Goal: Task Accomplishment & Management: Complete application form

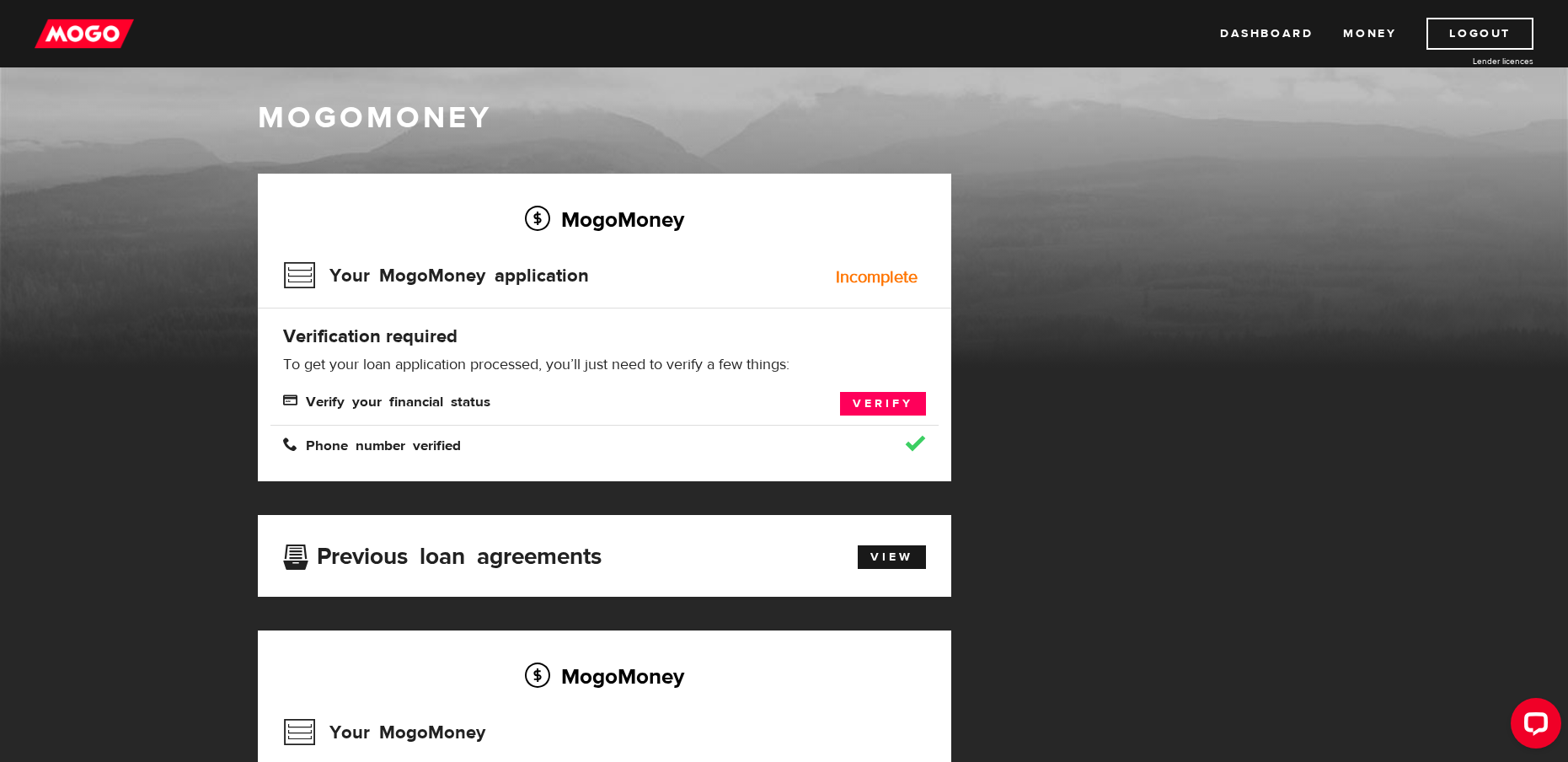
scroll to position [168, 0]
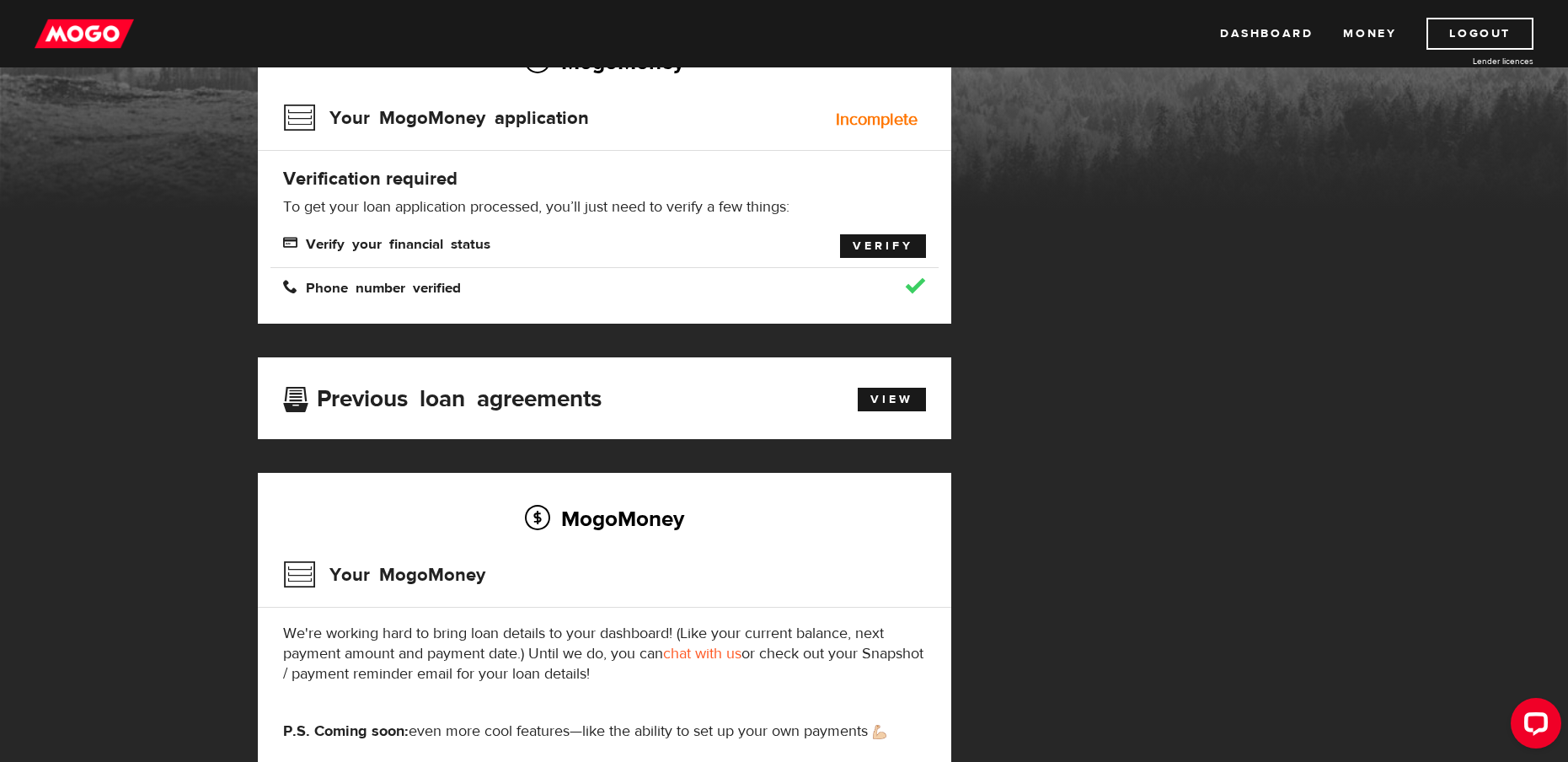
click at [876, 253] on link "Verify" at bounding box center [882, 246] width 86 height 23
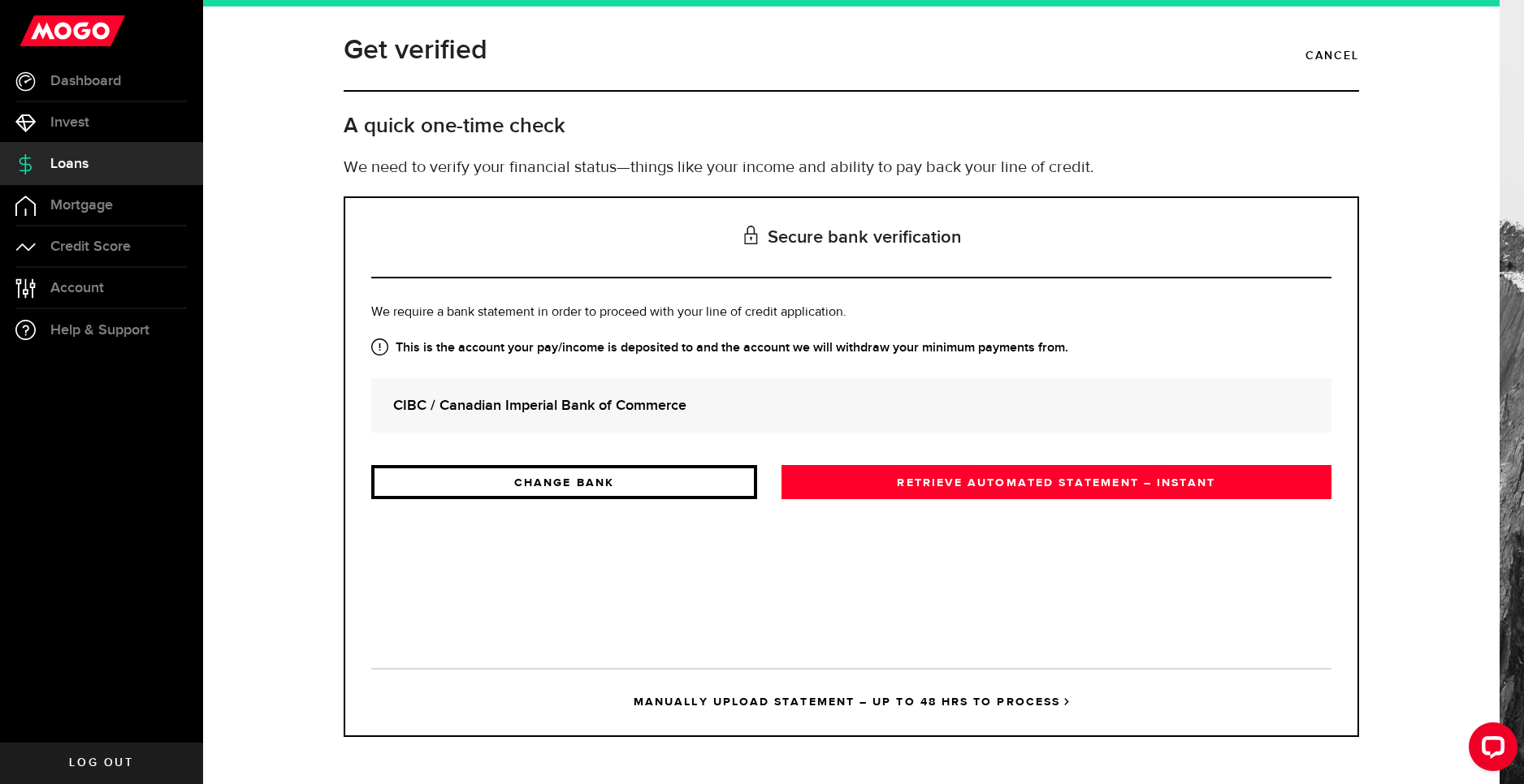
click at [700, 472] on link "CHANGE BANK" at bounding box center [564, 482] width 386 height 34
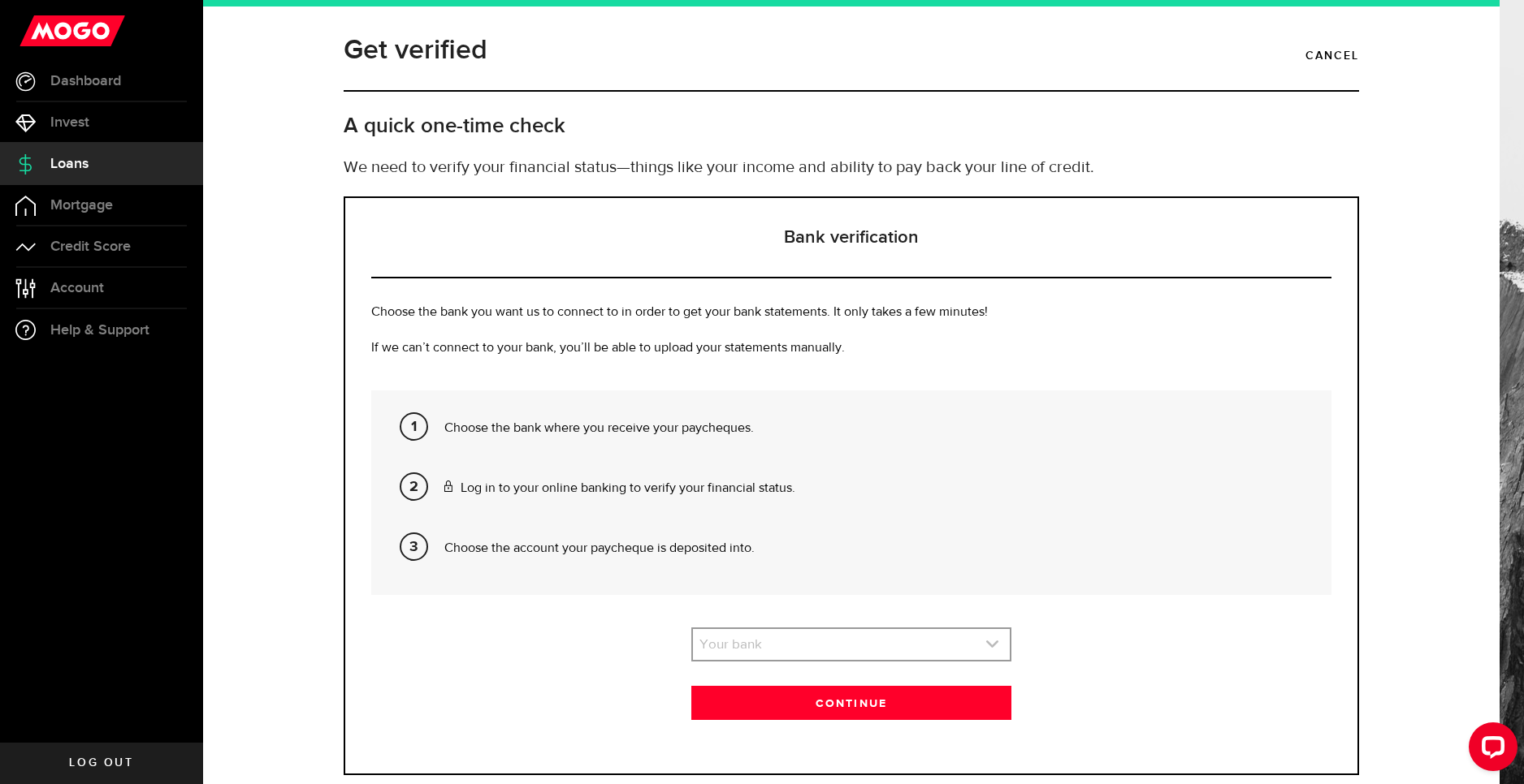
click at [751, 645] on link "expand select" at bounding box center [851, 644] width 317 height 31
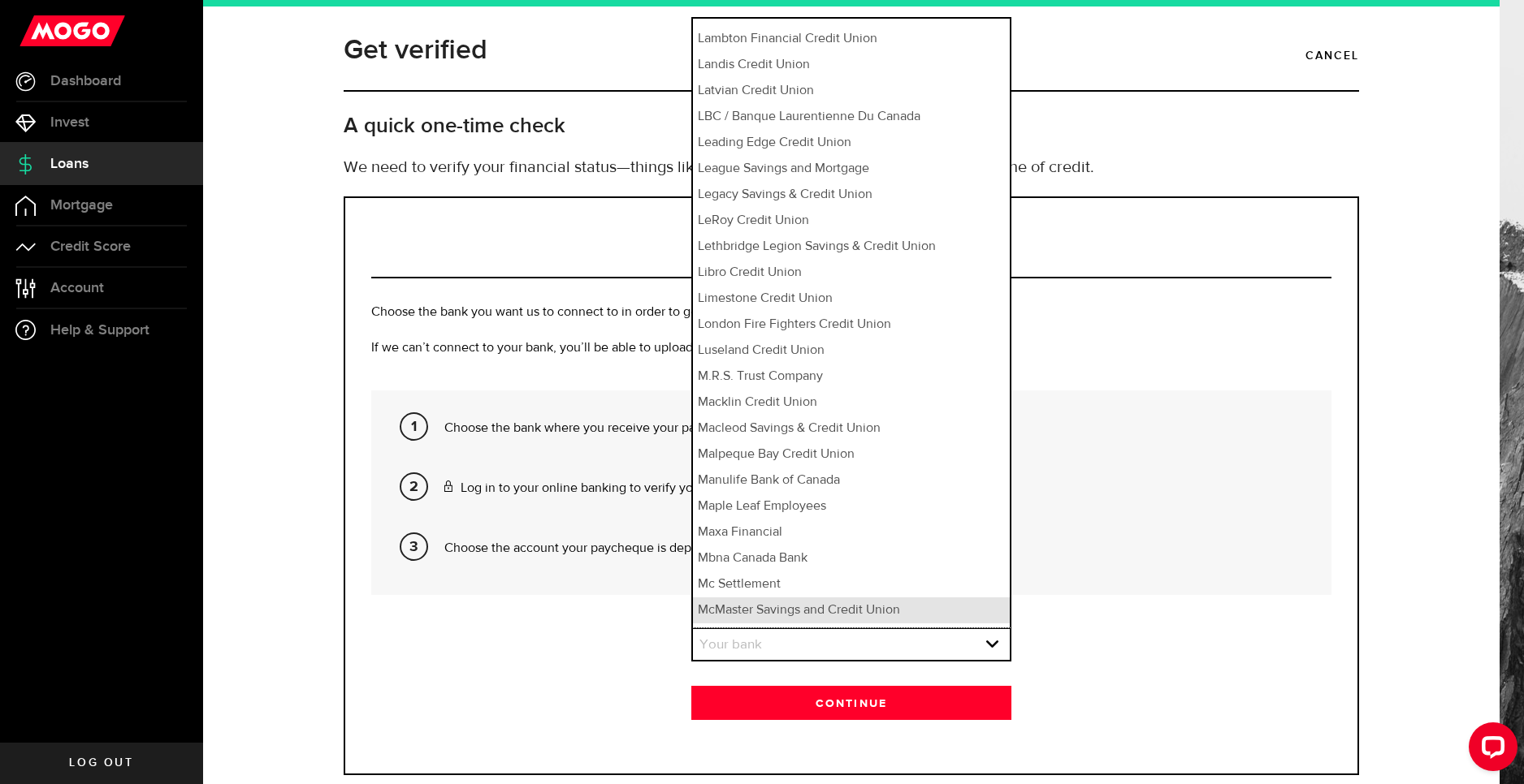
scroll to position [8194, 0]
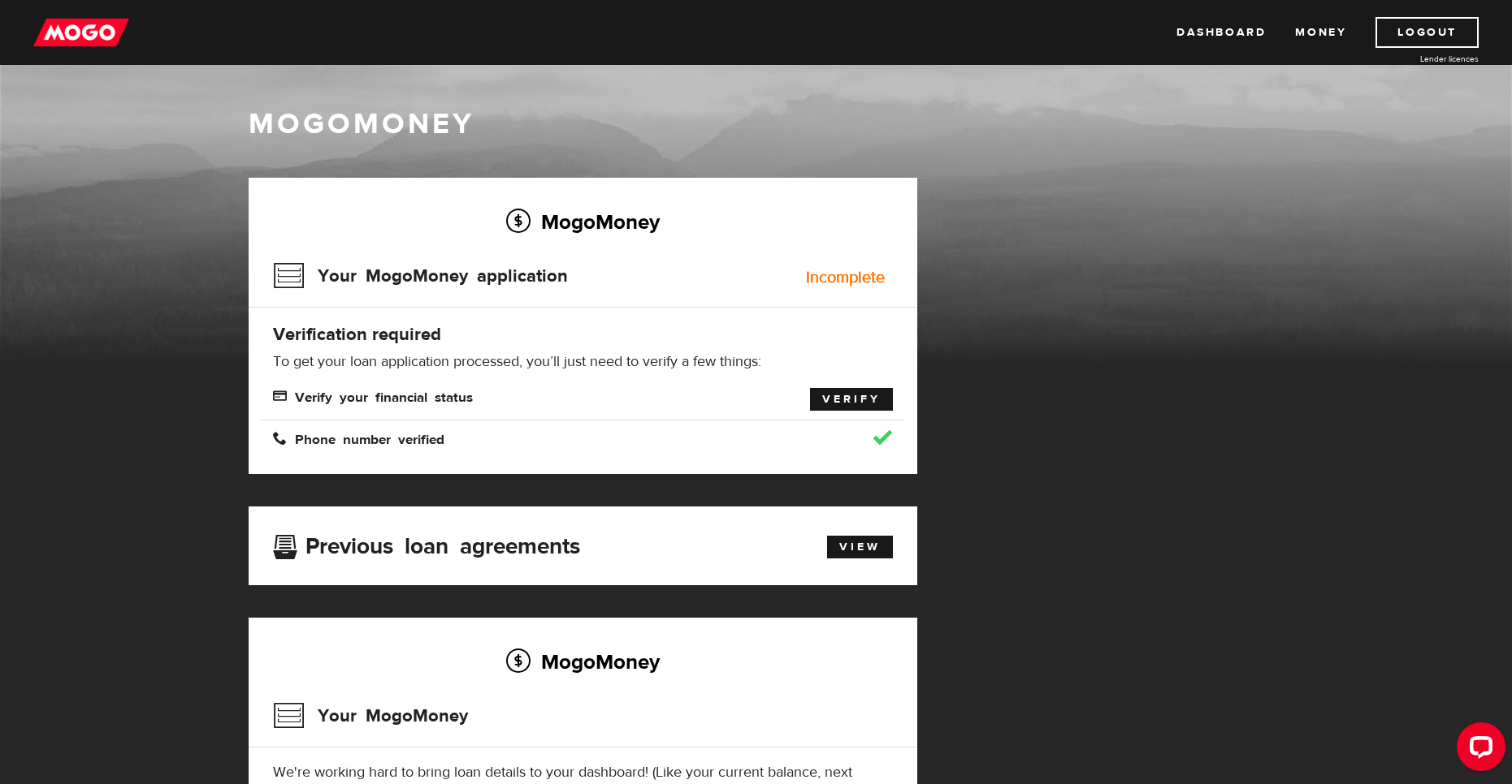
click at [852, 404] on link "Verify" at bounding box center [851, 399] width 83 height 22
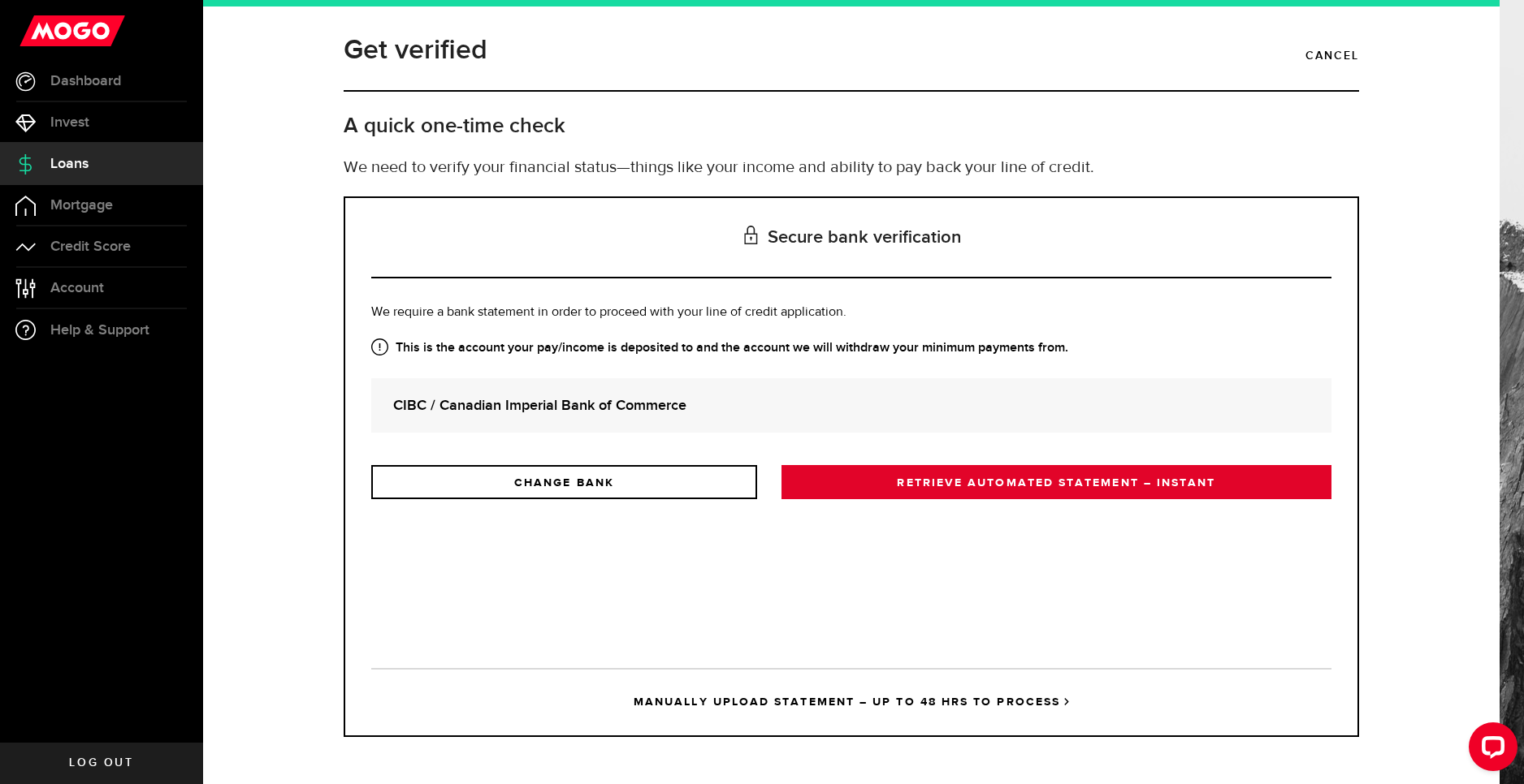
click at [856, 481] on link "RETRIEVE AUTOMATED STATEMENT – INSTANT" at bounding box center [1055, 482] width 550 height 34
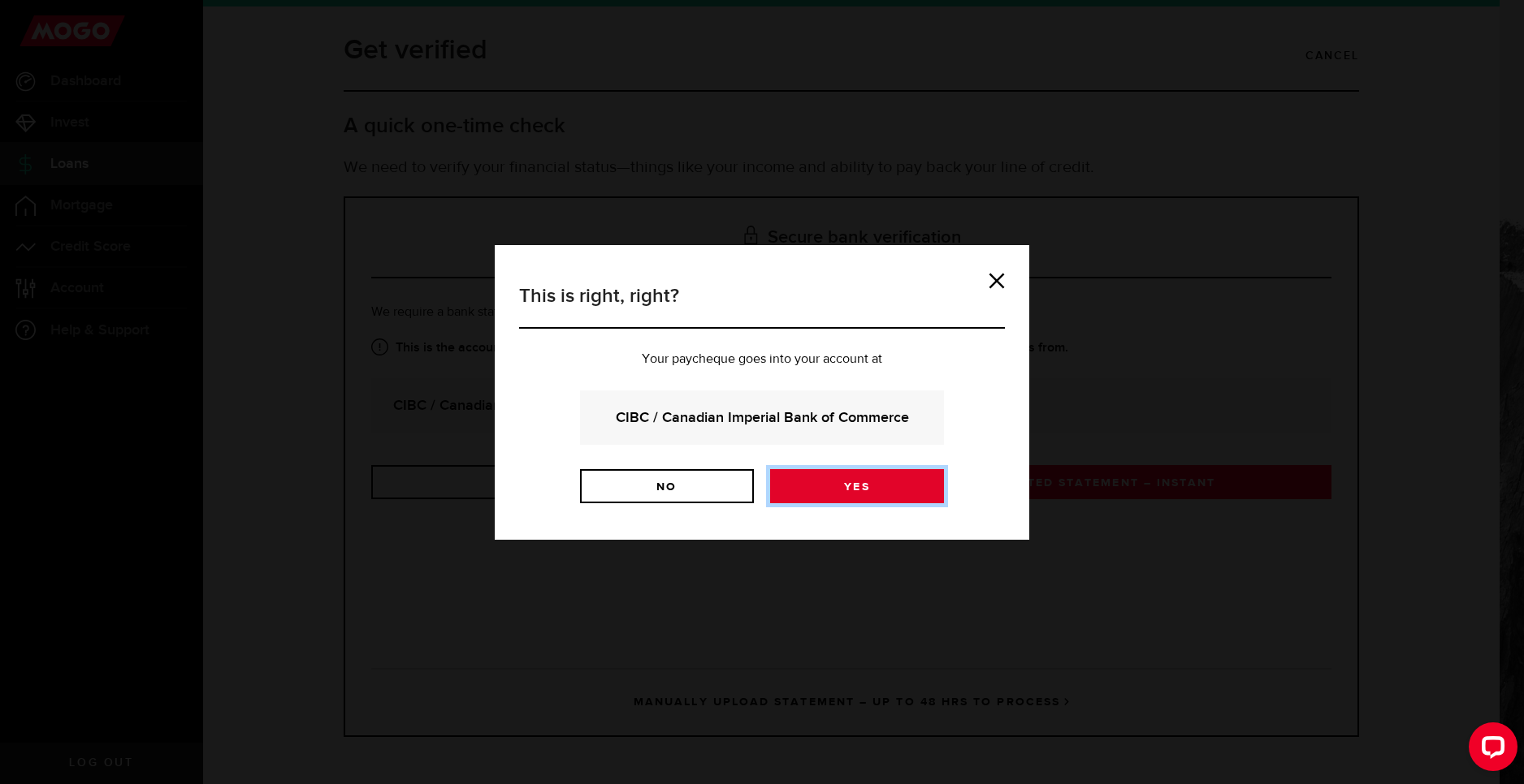
click at [826, 490] on link "Yes" at bounding box center [856, 486] width 173 height 34
